Goal: Information Seeking & Learning: Learn about a topic

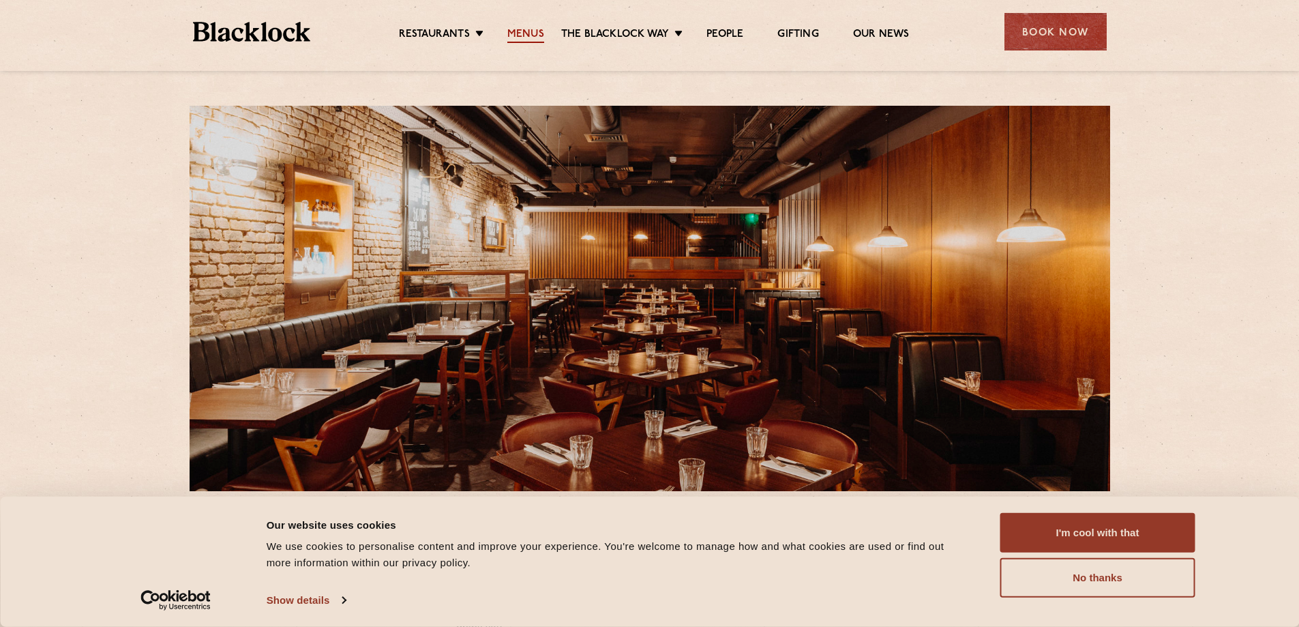
click at [519, 34] on link "Menus" at bounding box center [525, 35] width 37 height 15
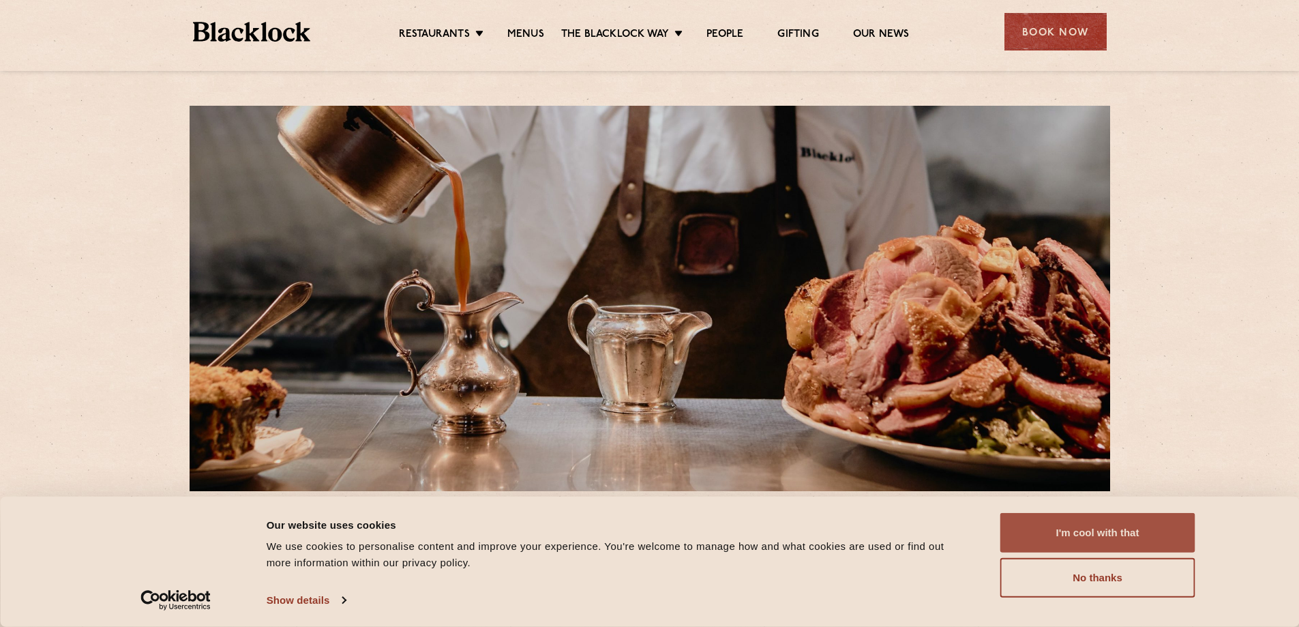
click at [1106, 543] on button "I'm cool with that" at bounding box center [1097, 533] width 195 height 40
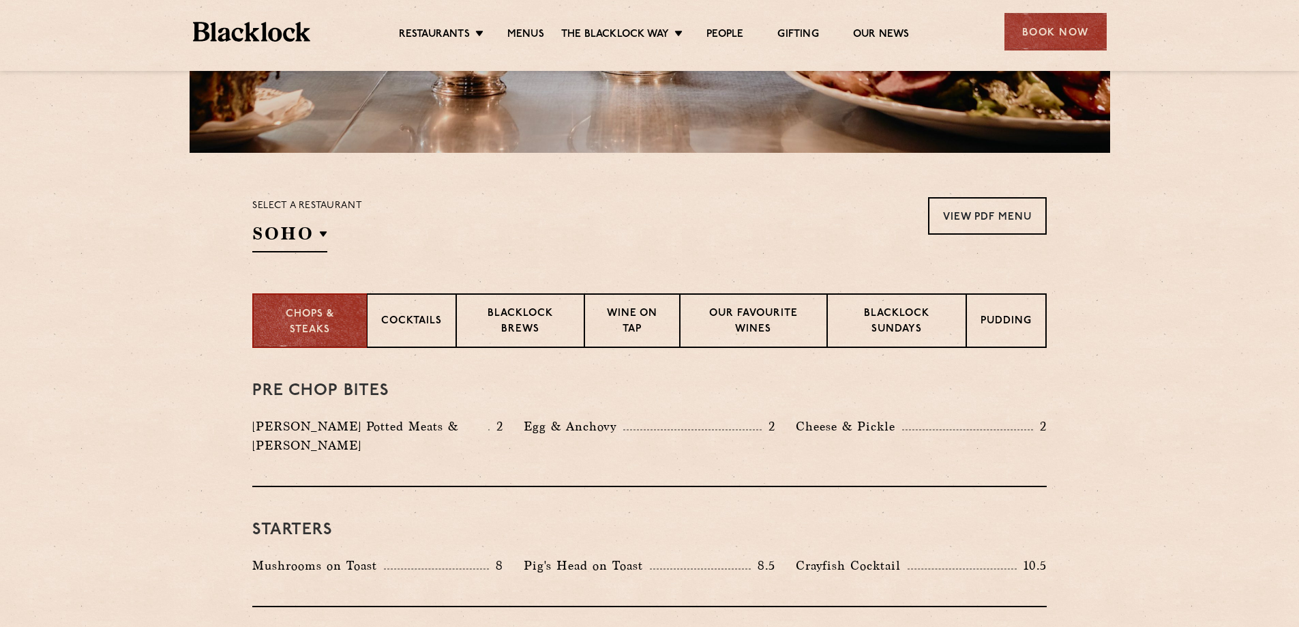
scroll to position [341, 0]
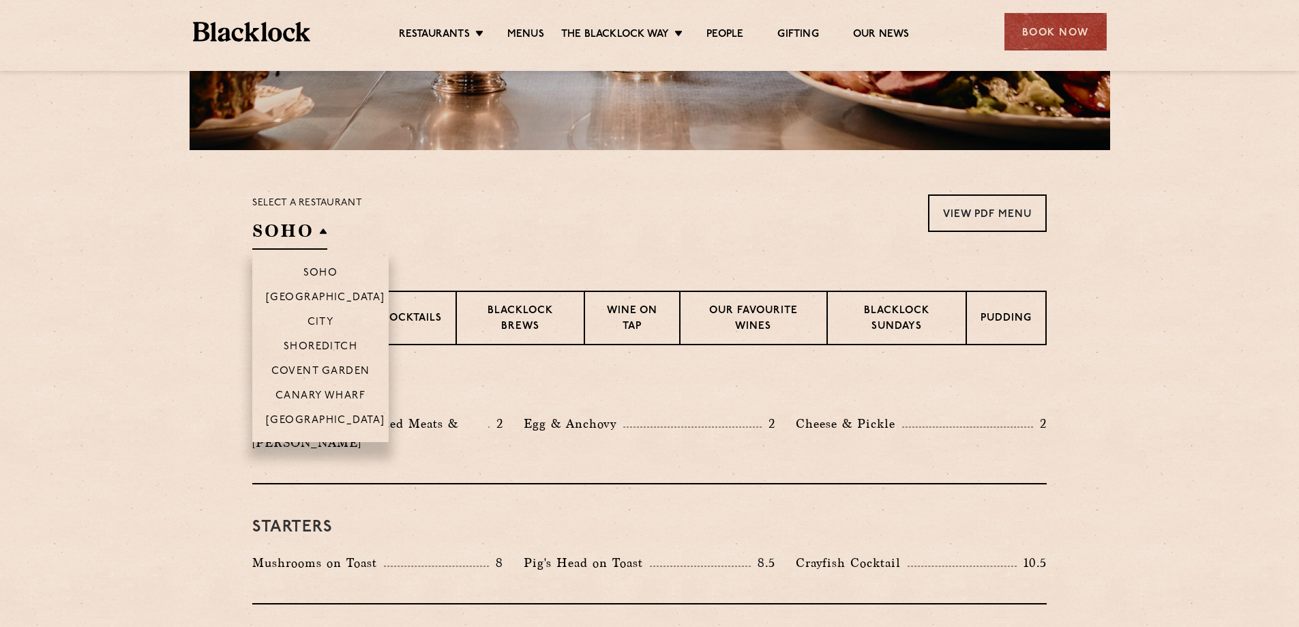
click at [319, 238] on h2 "SOHO" at bounding box center [289, 234] width 75 height 31
click at [335, 368] on p "Covent Garden" at bounding box center [320, 372] width 99 height 14
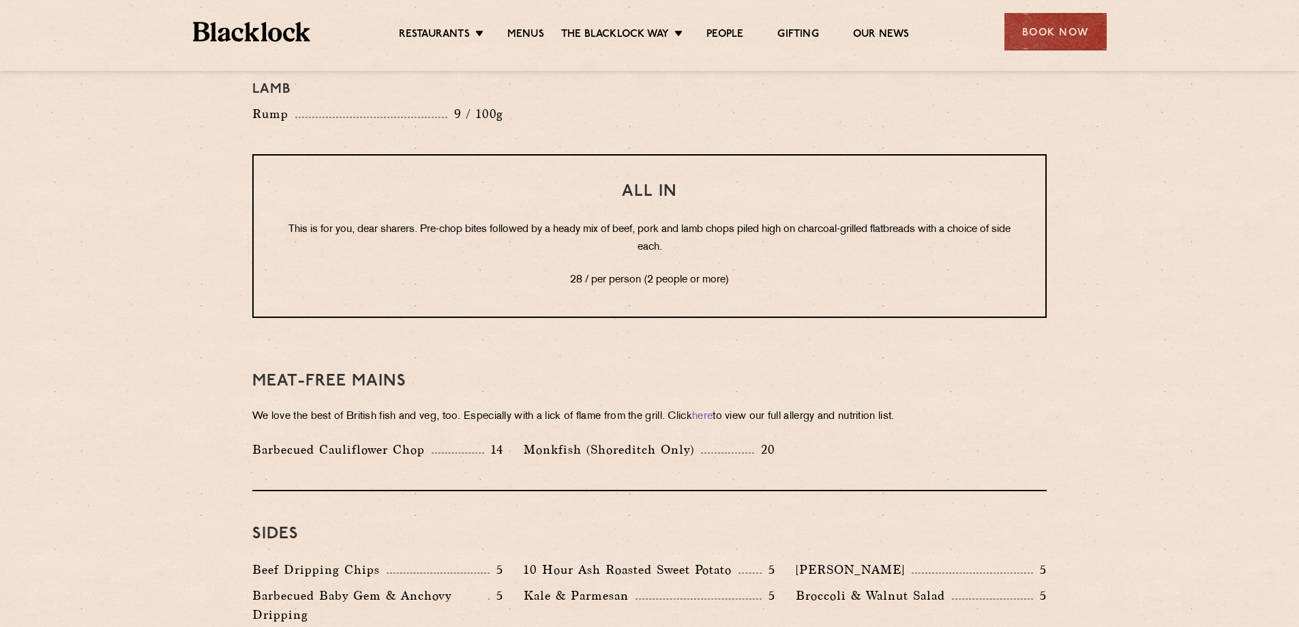
scroll to position [1841, 0]
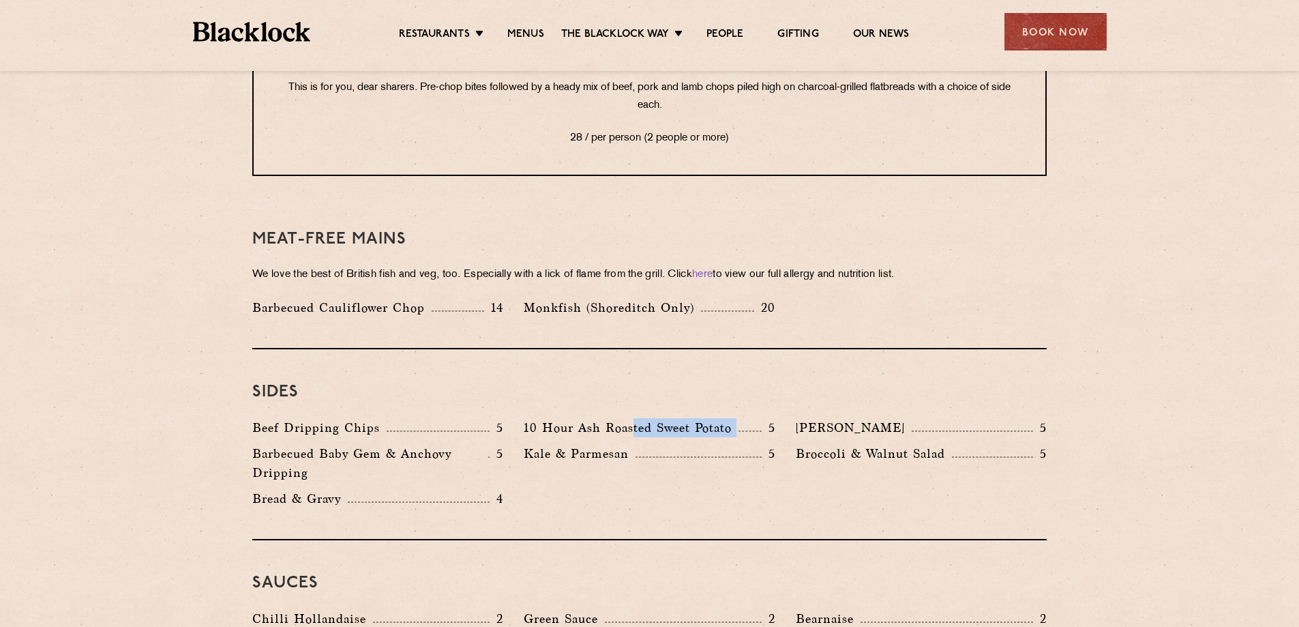
drag, startPoint x: 633, startPoint y: 391, endPoint x: 768, endPoint y: 376, distance: 135.8
click at [768, 376] on div "Sides Beef Dripping Chips 5 10 Hour Ash Roasted Sweet Potato 5 Autumn Slaw 5 Ba…" at bounding box center [649, 444] width 794 height 191
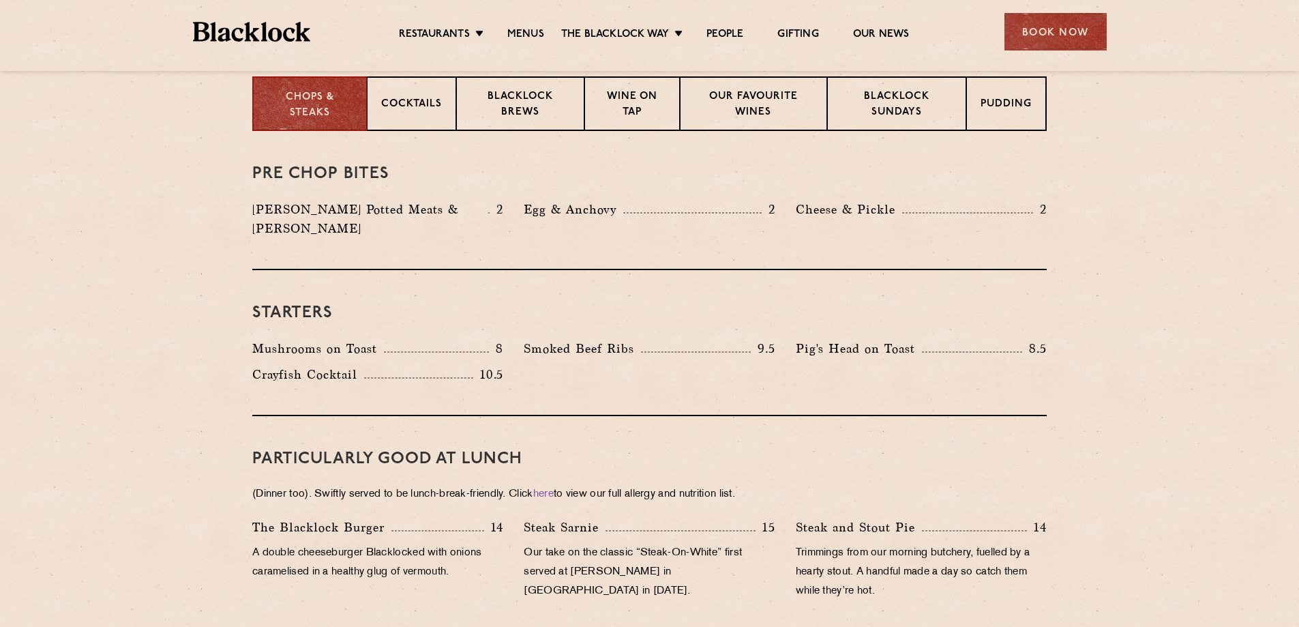
scroll to position [545, 0]
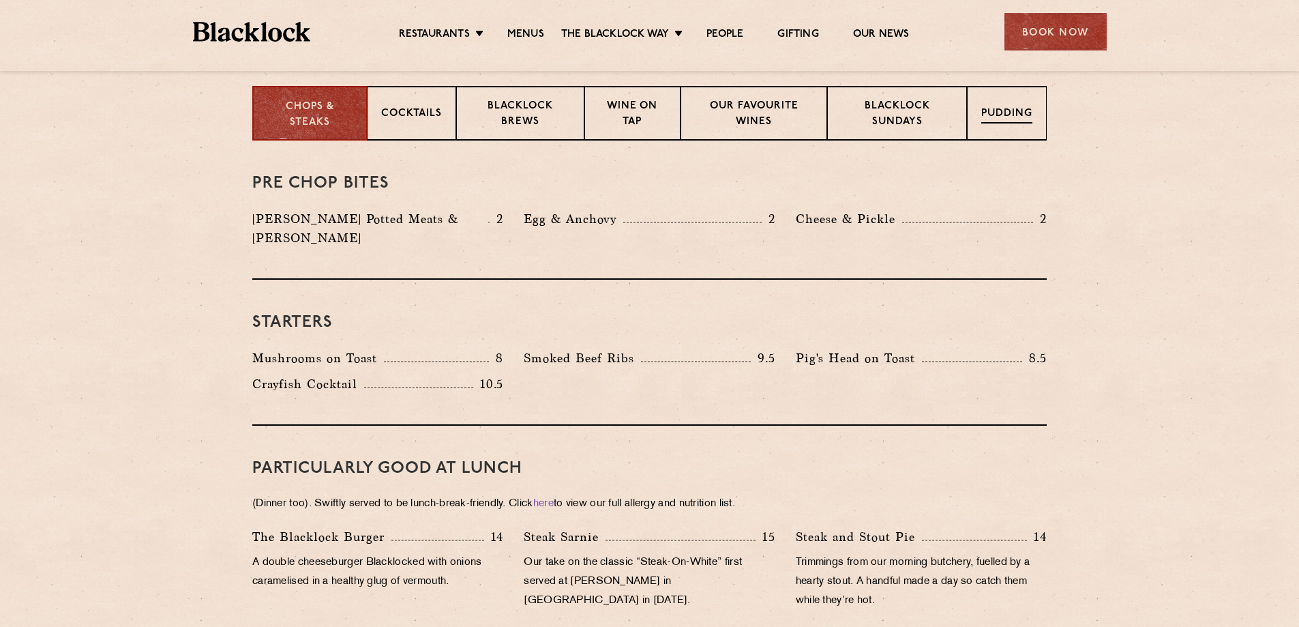
click at [1015, 106] on div "Pudding" at bounding box center [1007, 113] width 80 height 55
